Goal: Find specific page/section: Find specific page/section

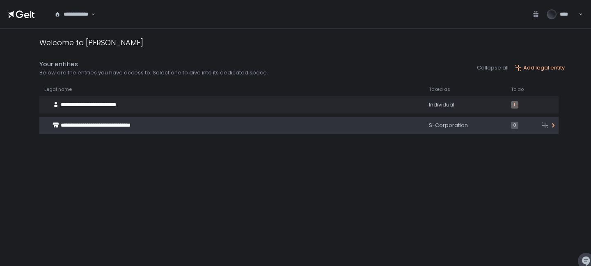
click at [553, 125] on icon at bounding box center [553, 125] width 7 height 7
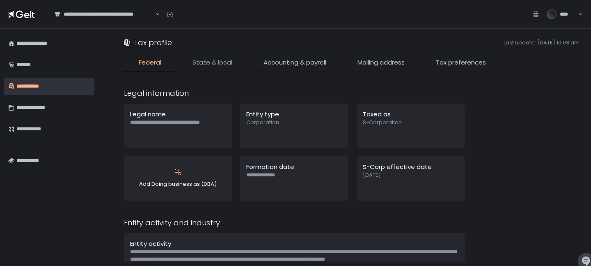
click at [224, 60] on span "State & local" at bounding box center [213, 62] width 40 height 9
